Goal: Find specific page/section: Find specific page/section

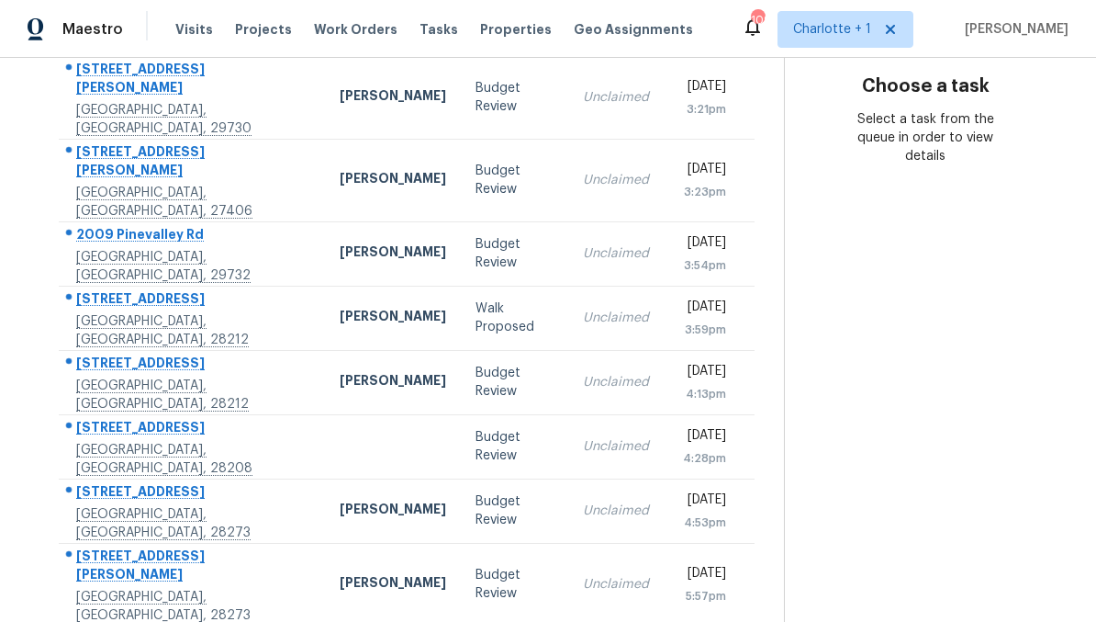
scroll to position [335, 0]
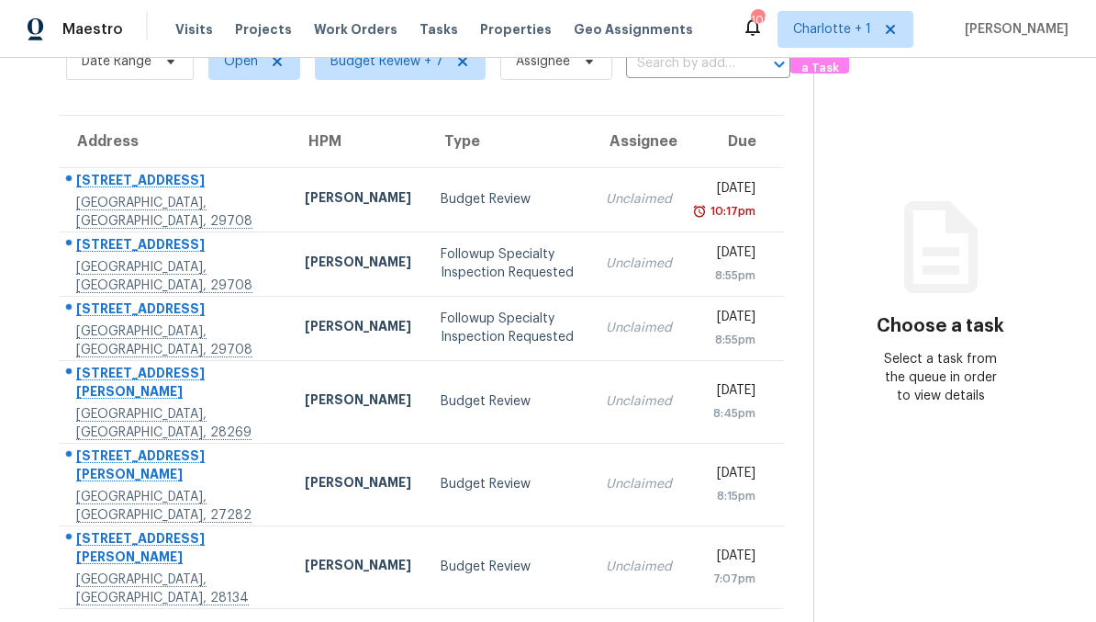
scroll to position [96, 0]
click at [441, 197] on div "Budget Review" at bounding box center [509, 200] width 136 height 18
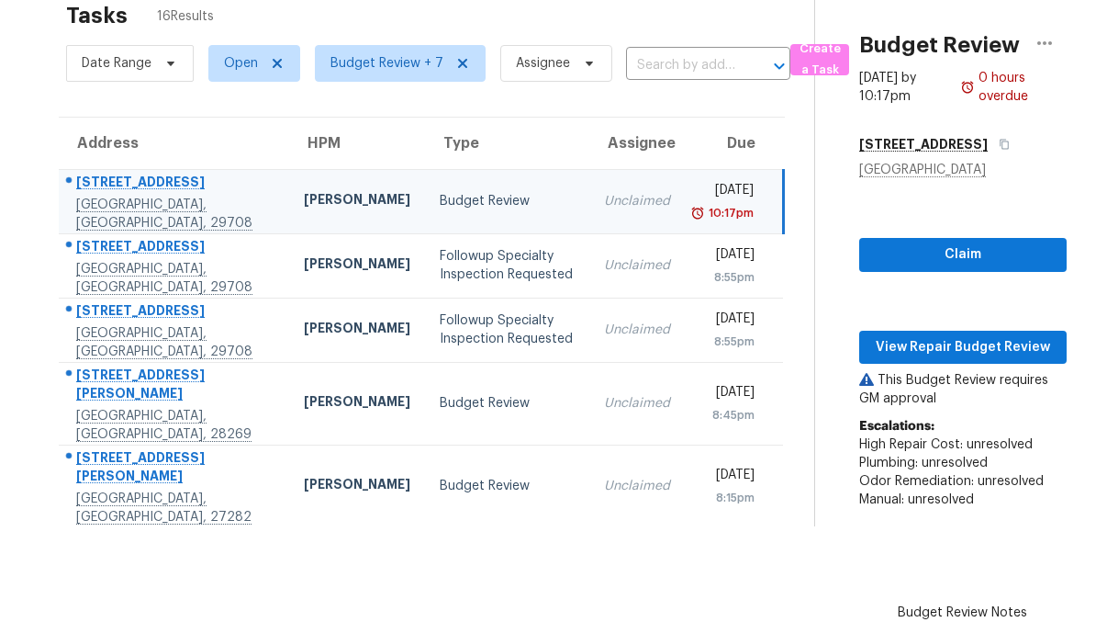
scroll to position [0, 0]
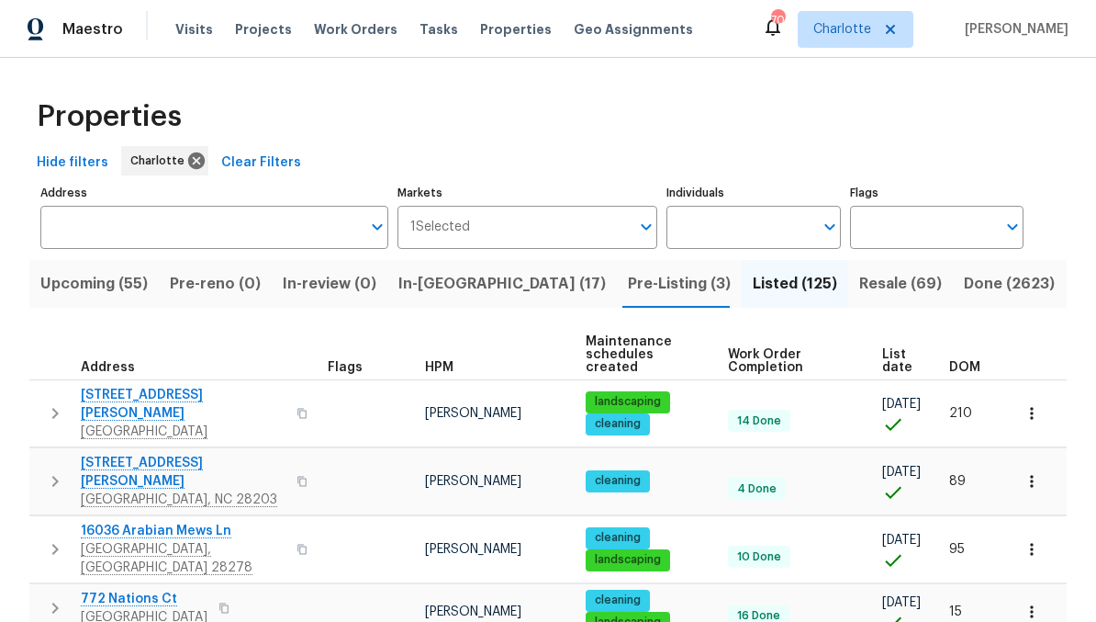
click at [860, 279] on span "Resale (69)" at bounding box center [901, 284] width 83 height 26
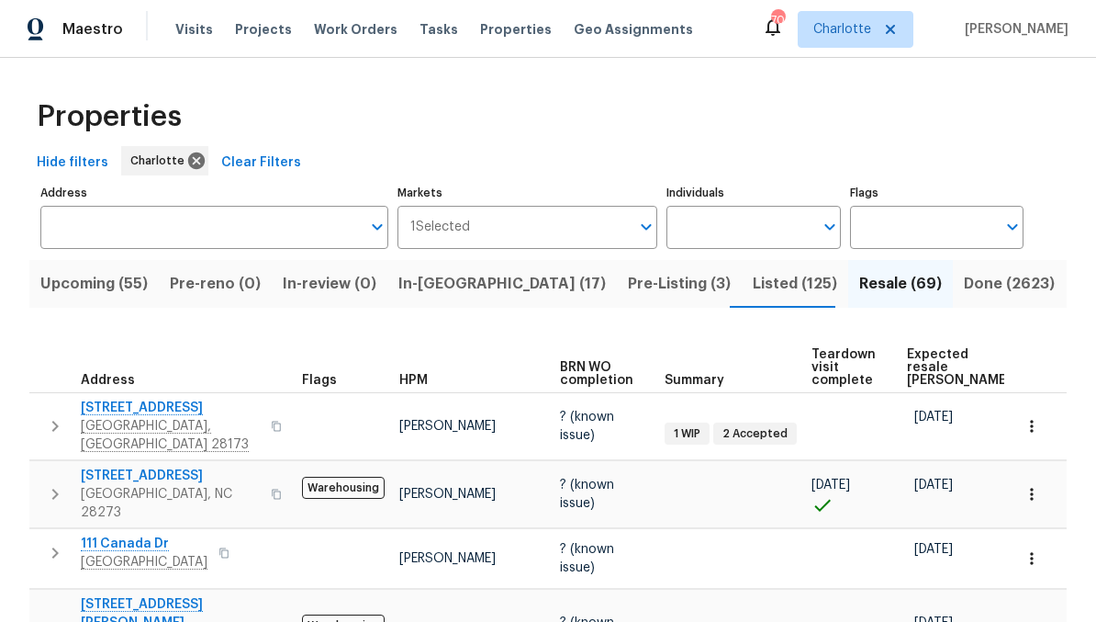
click at [921, 358] on span "Expected resale COE" at bounding box center [959, 367] width 104 height 39
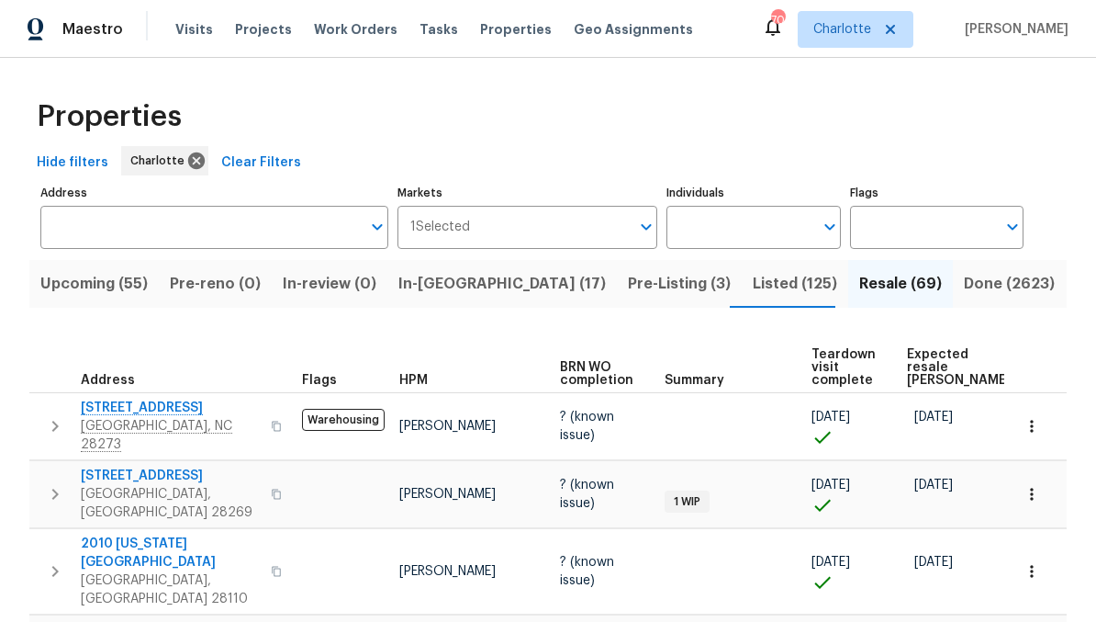
click at [917, 383] on span "Expected resale COE" at bounding box center [959, 367] width 104 height 39
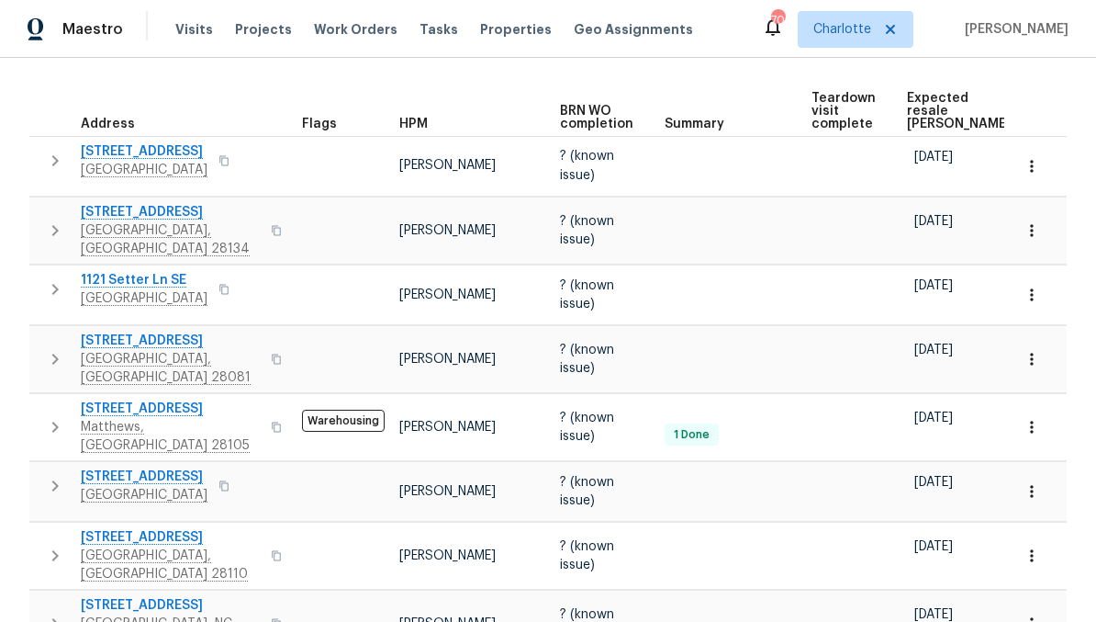
scroll to position [257, 0]
click at [103, 216] on span "424 Mallard Dr" at bounding box center [170, 211] width 179 height 18
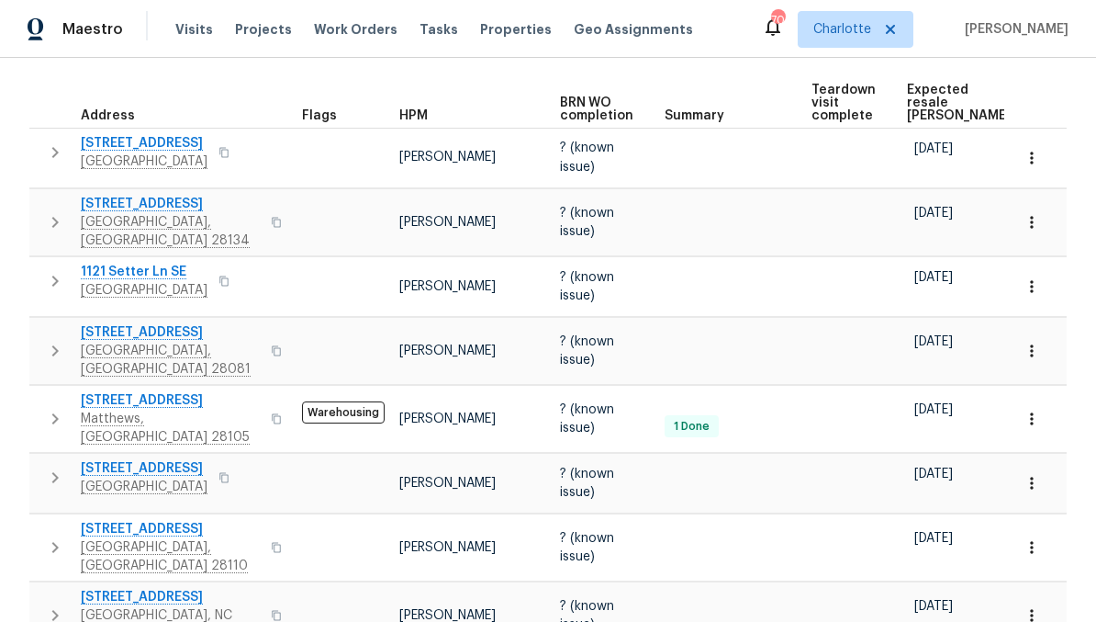
scroll to position [258, 0]
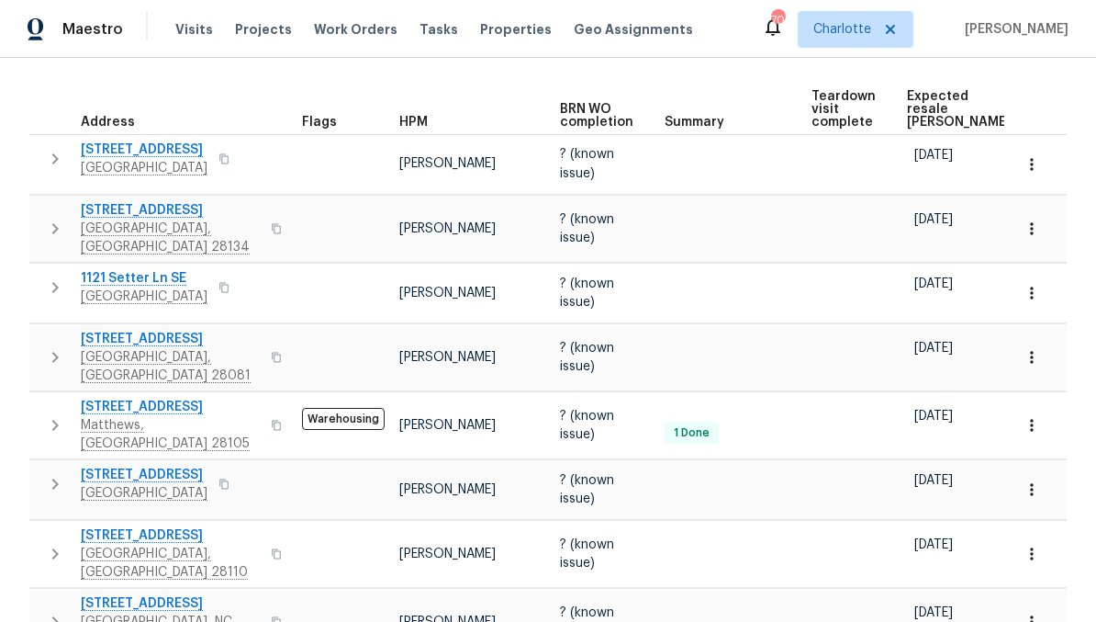
click at [101, 154] on span "7116 Winery Ln" at bounding box center [144, 149] width 127 height 18
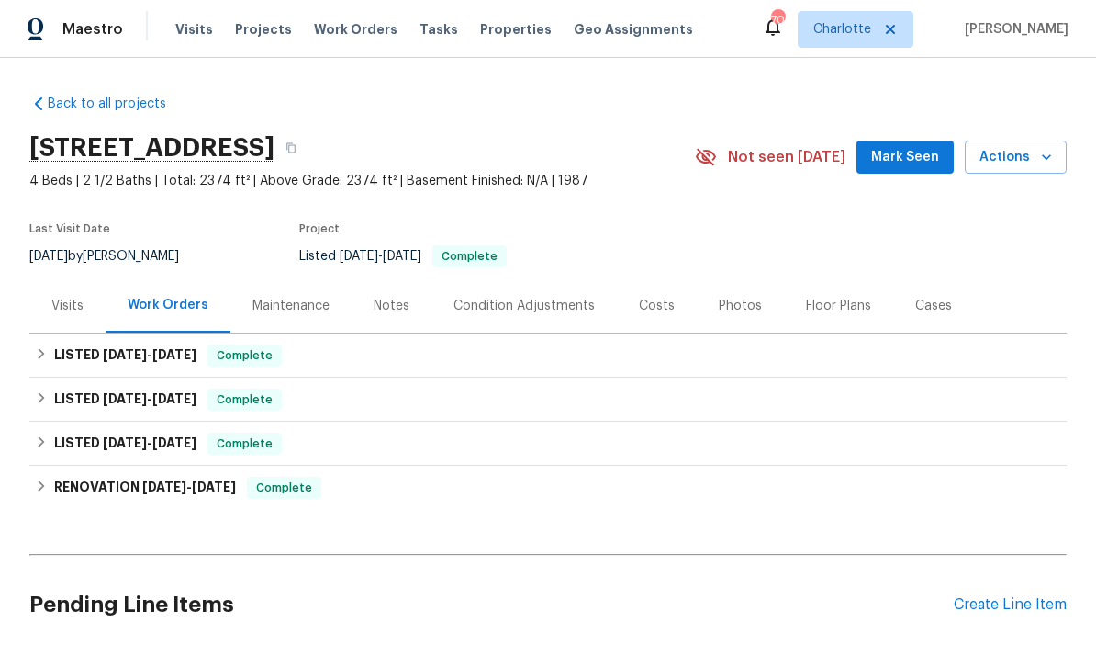
click at [739, 298] on div "Photos" at bounding box center [740, 306] width 43 height 18
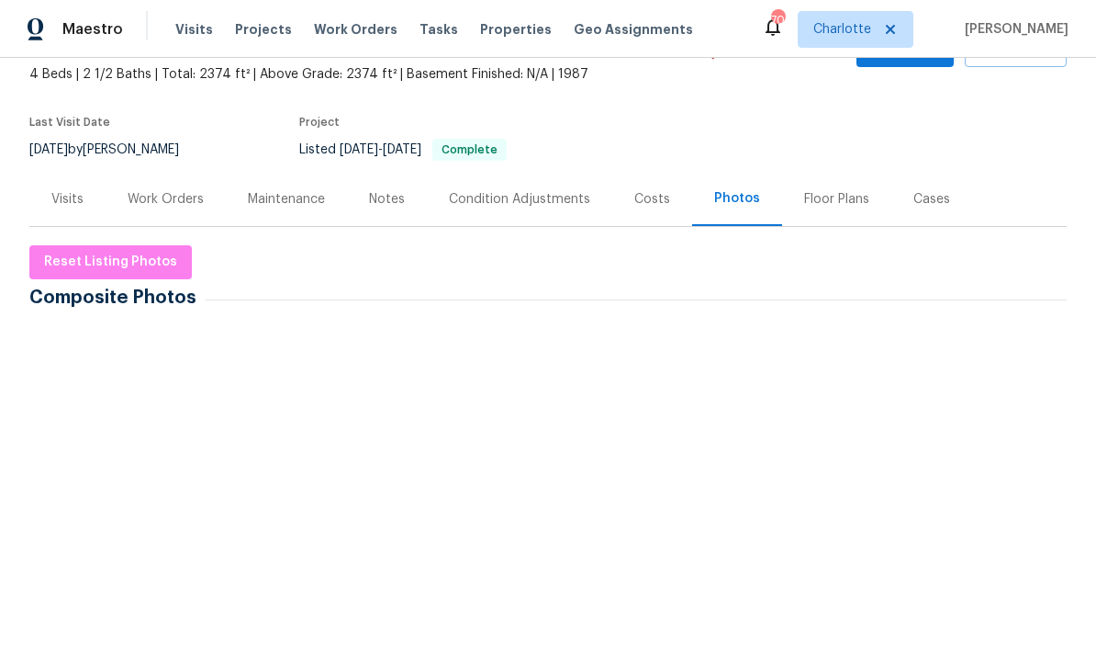
scroll to position [108, 0]
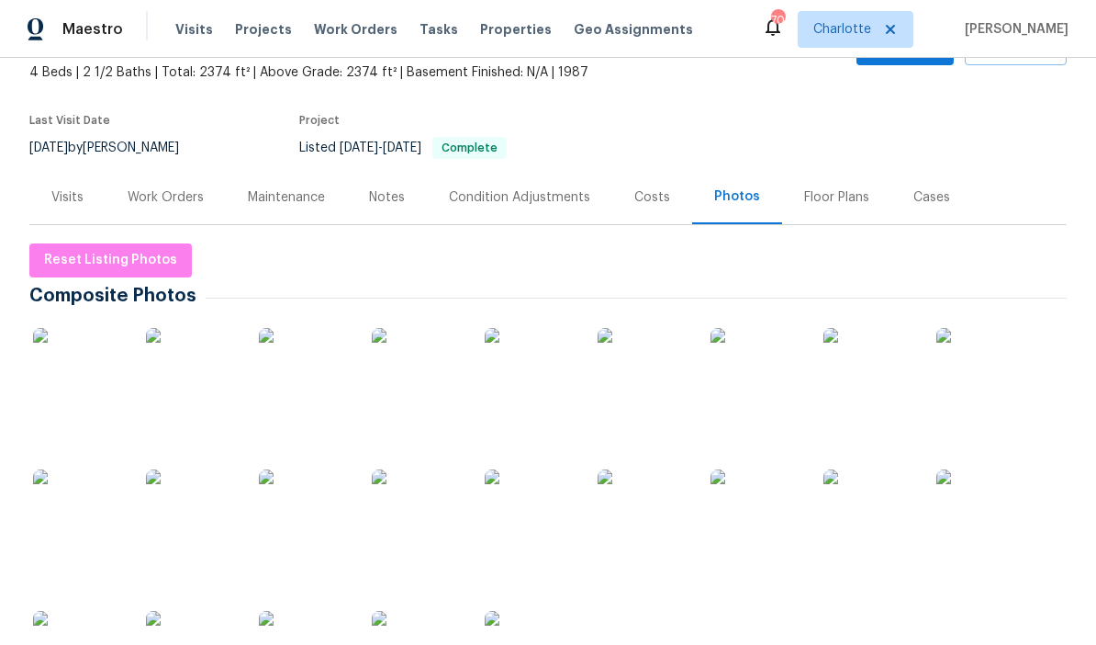
click at [144, 202] on div "Work Orders" at bounding box center [166, 197] width 76 height 18
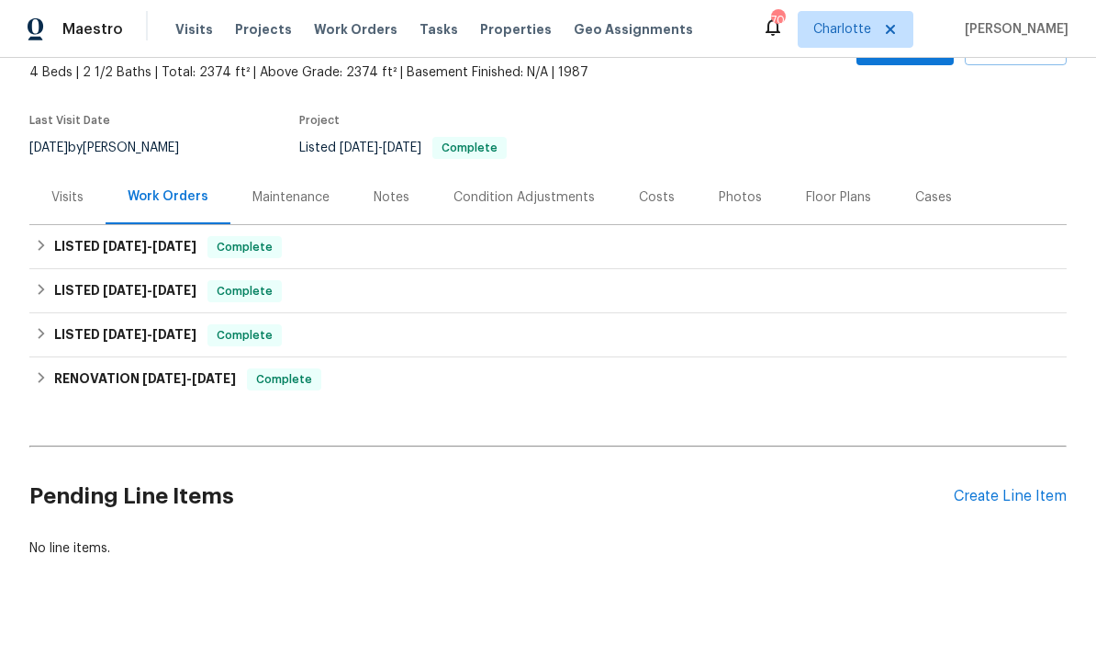
click at [652, 189] on div "Costs" at bounding box center [657, 197] width 36 height 18
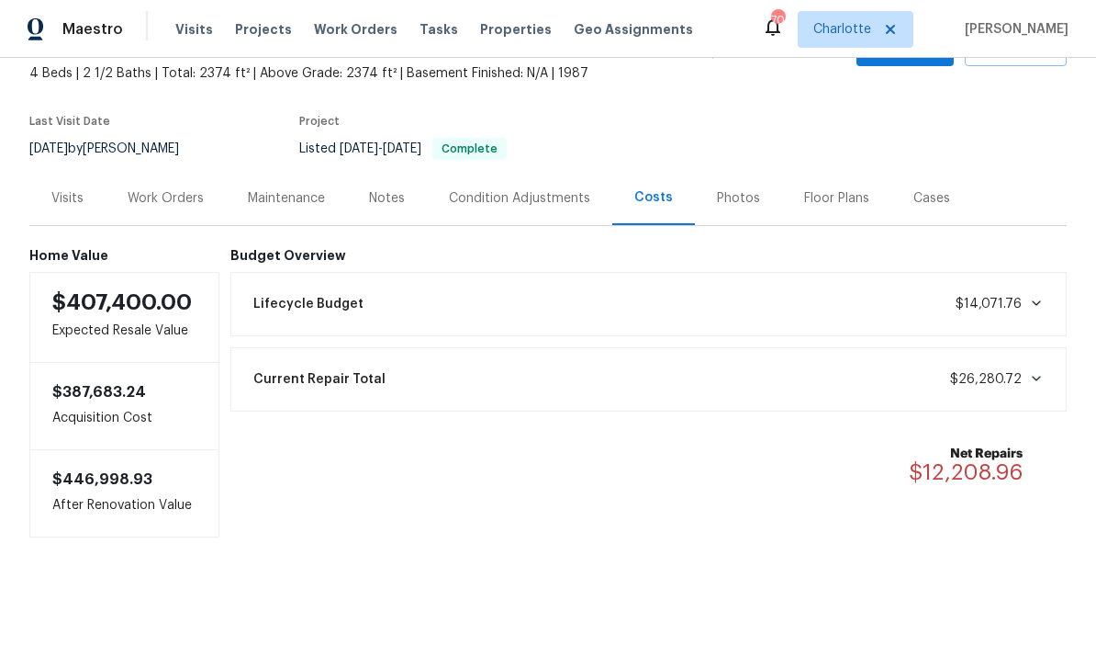
click at [733, 201] on div "Photos" at bounding box center [738, 198] width 43 height 18
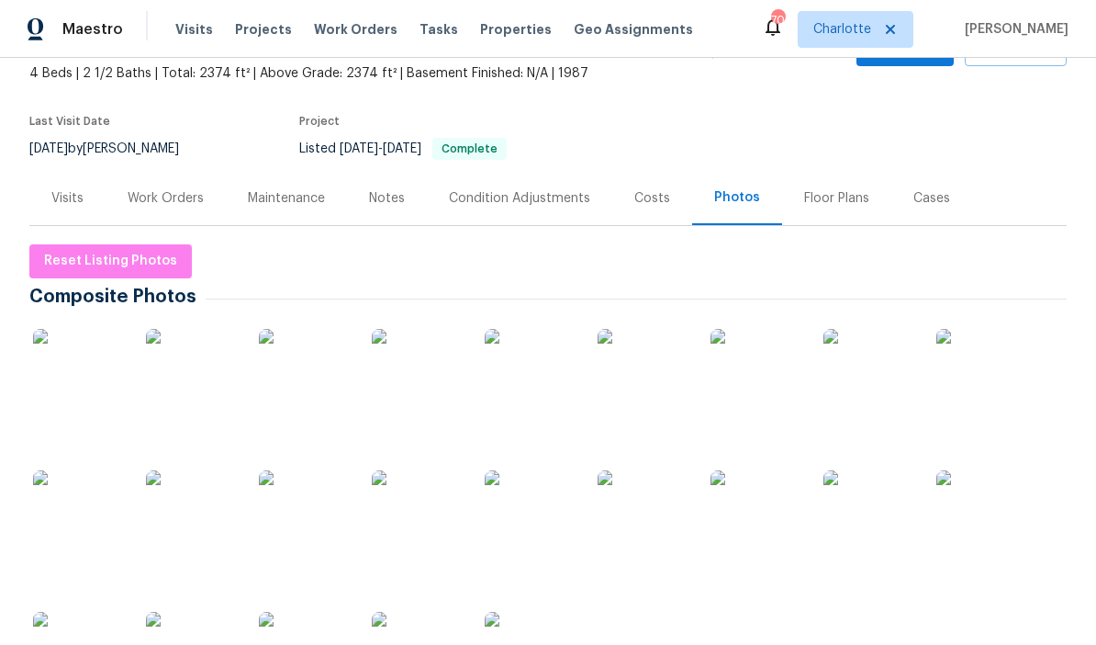
click at [63, 197] on div "Visits" at bounding box center [67, 198] width 32 height 18
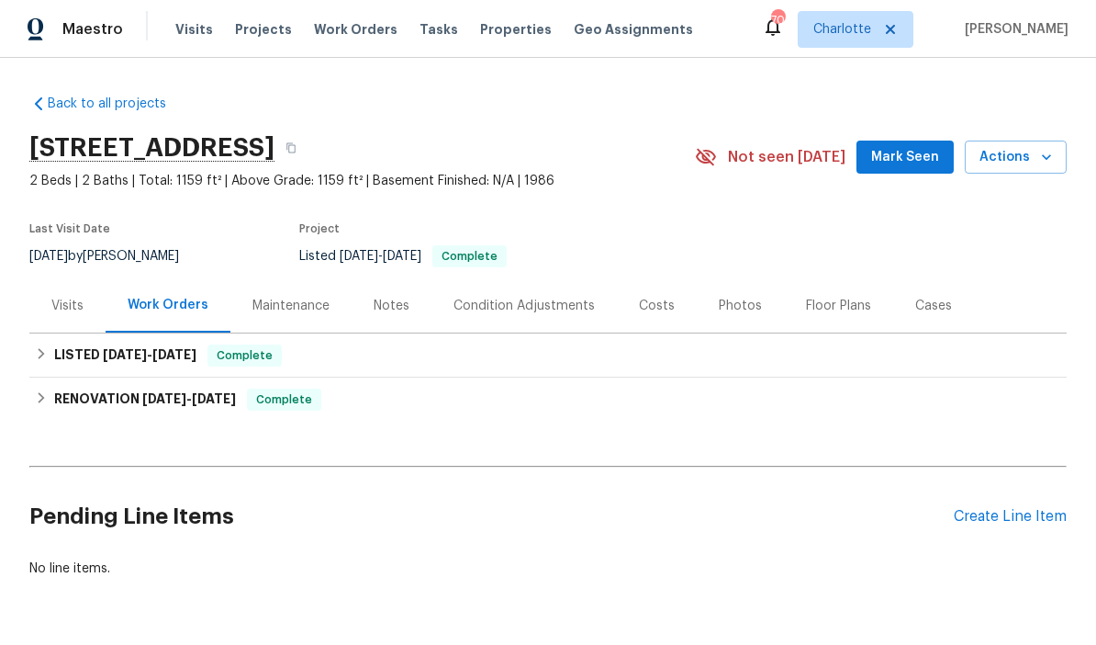
click at [650, 312] on div "Costs" at bounding box center [657, 306] width 36 height 18
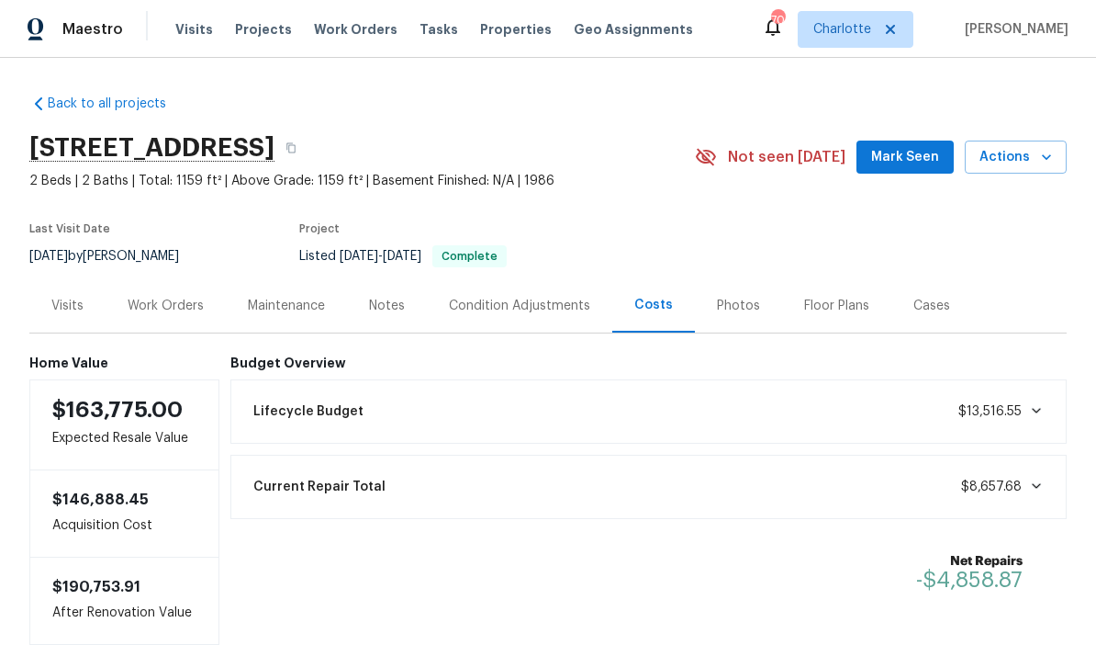
click at [158, 295] on div "Work Orders" at bounding box center [166, 305] width 120 height 54
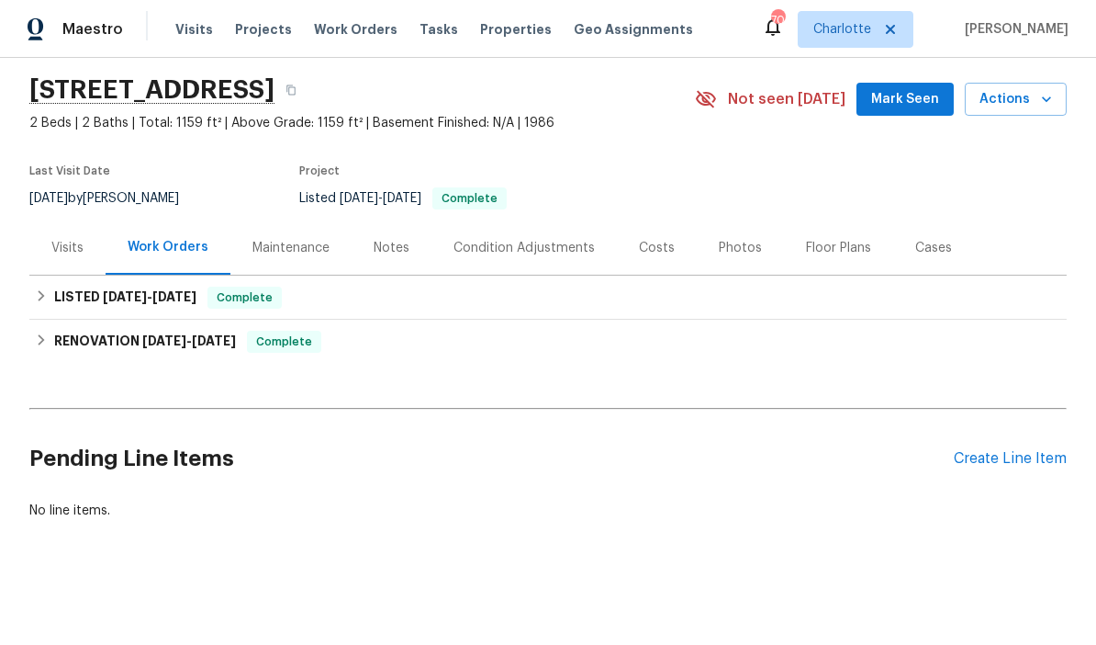
scroll to position [57, 0]
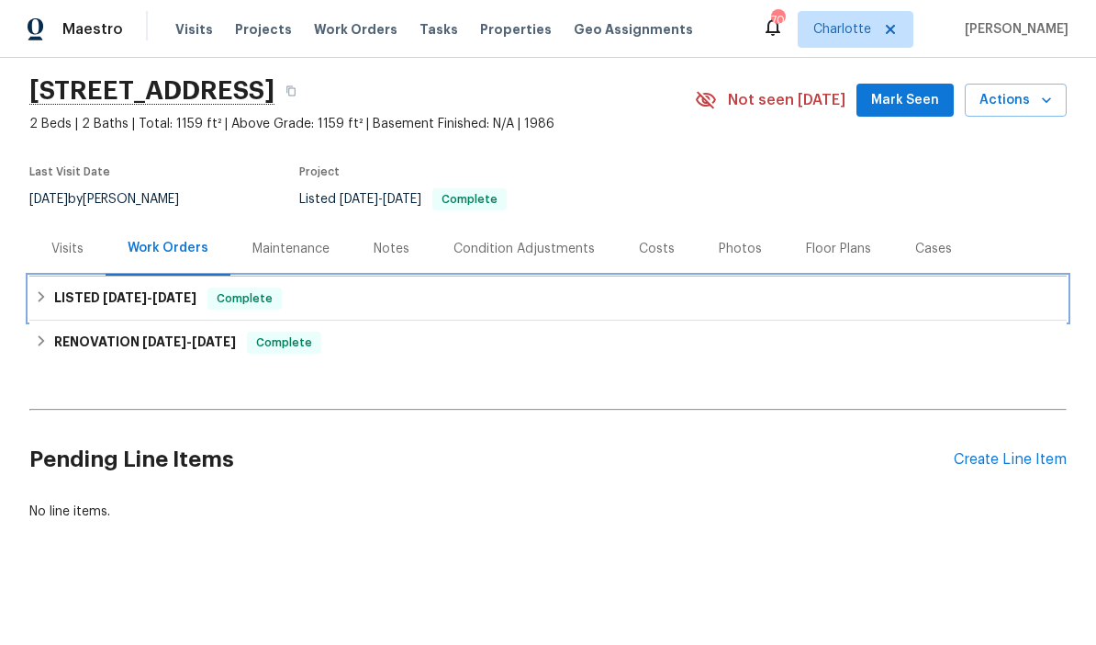
click at [65, 312] on div "LISTED 9/18/25 - 9/19/25 Complete" at bounding box center [548, 298] width 1038 height 44
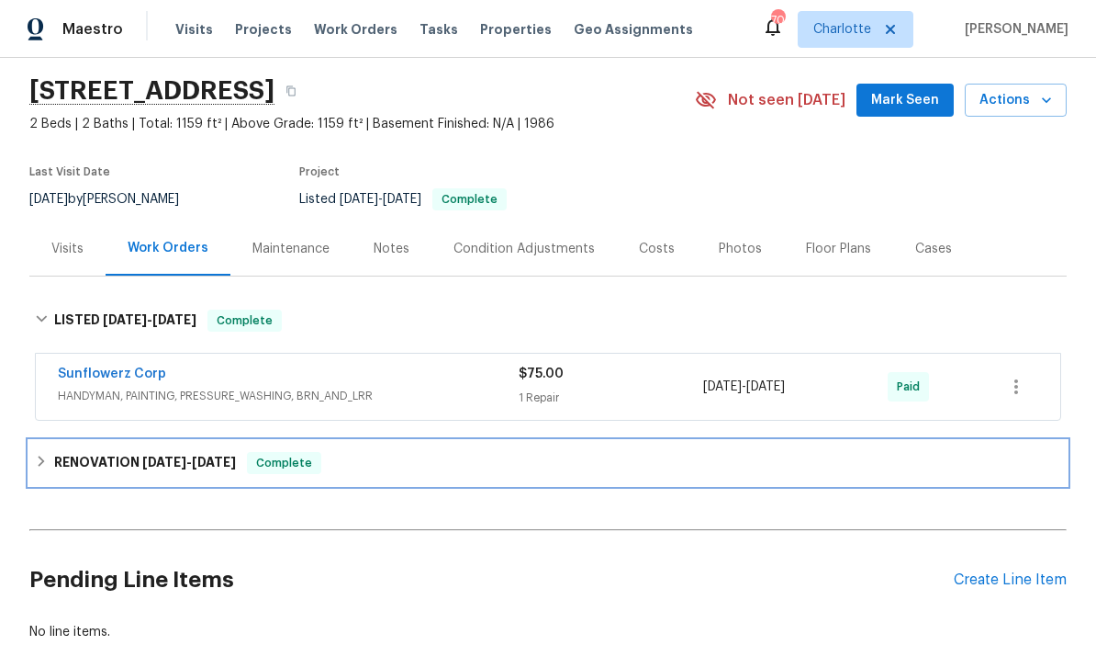
click at [61, 456] on h6 "RENOVATION 4/7/25 - 4/14/25" at bounding box center [145, 463] width 182 height 22
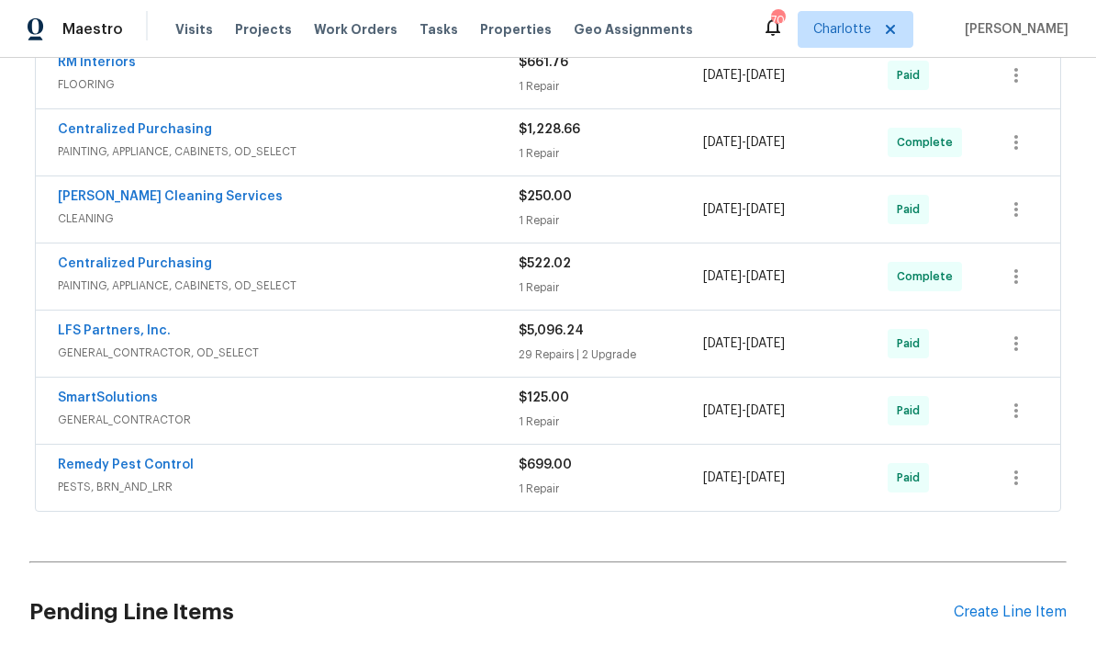
scroll to position [522, 0]
